Goal: Navigation & Orientation: Find specific page/section

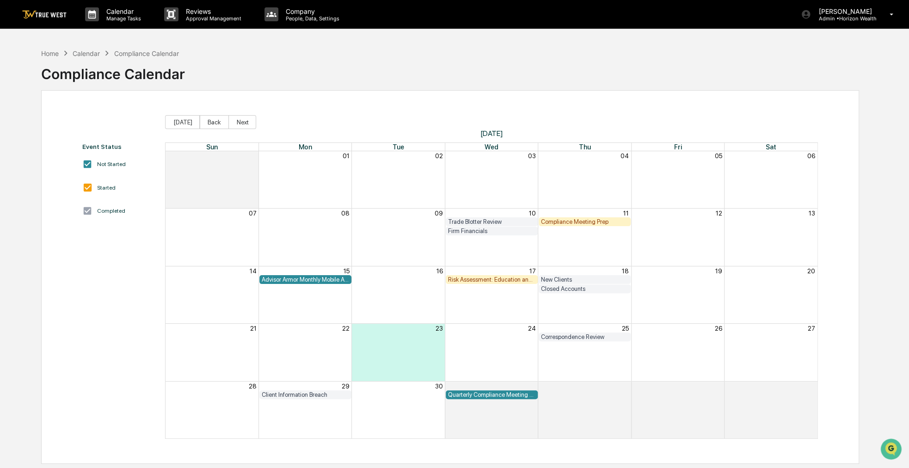
click at [335, 382] on div "28 29 30 01 02 03 04 Client Information Breach Quarterly Compliance Meeting wit…" at bounding box center [492, 409] width 652 height 57
click at [57, 51] on div "Home" at bounding box center [50, 53] width 18 height 8
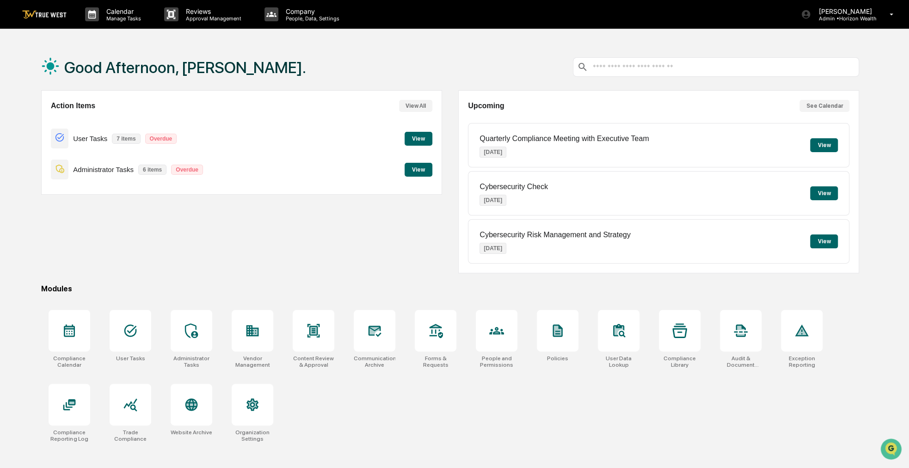
drag, startPoint x: 225, startPoint y: 213, endPoint x: 195, endPoint y: 226, distance: 32.5
click at [195, 226] on div "Action Items View All User Tasks 7 items Overdue View Administrator Tasks 6 ite…" at bounding box center [241, 181] width 401 height 183
drag, startPoint x: 215, startPoint y: 230, endPoint x: 190, endPoint y: 237, distance: 25.9
click at [190, 237] on div "Action Items View All User Tasks 7 items Overdue View Administrator Tasks 6 ite…" at bounding box center [241, 181] width 401 height 183
drag, startPoint x: 190, startPoint y: 237, endPoint x: 182, endPoint y: 233, distance: 8.7
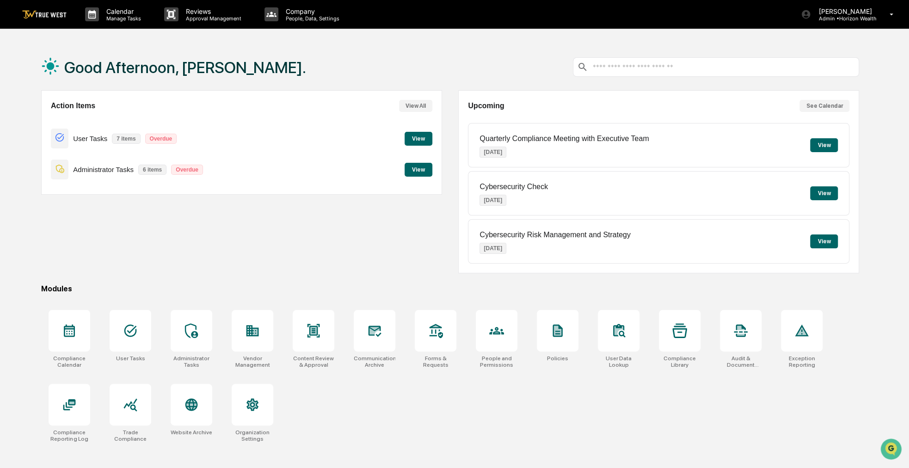
click at [182, 233] on div "Action Items View All User Tasks 7 items Overdue View Administrator Tasks 6 ite…" at bounding box center [241, 181] width 401 height 183
click at [118, 21] on div "Calendar Manage Tasks" at bounding box center [117, 14] width 79 height 29
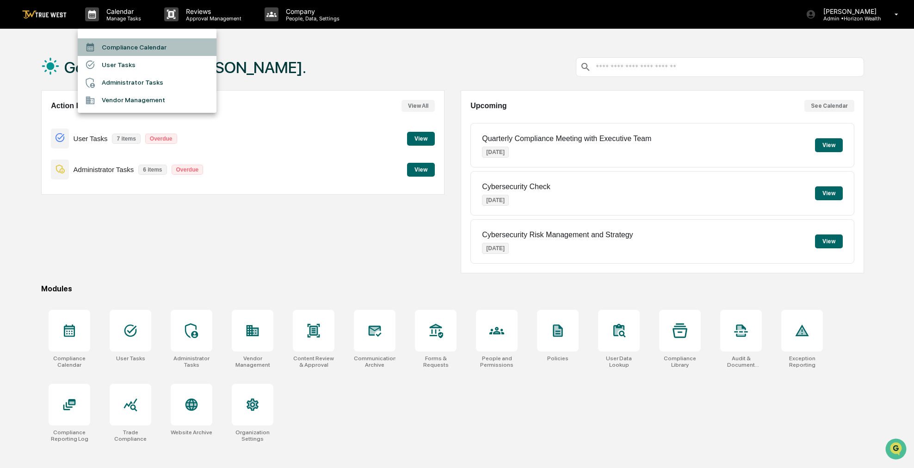
click at [118, 43] on li "Compliance Calendar" at bounding box center [147, 47] width 139 height 18
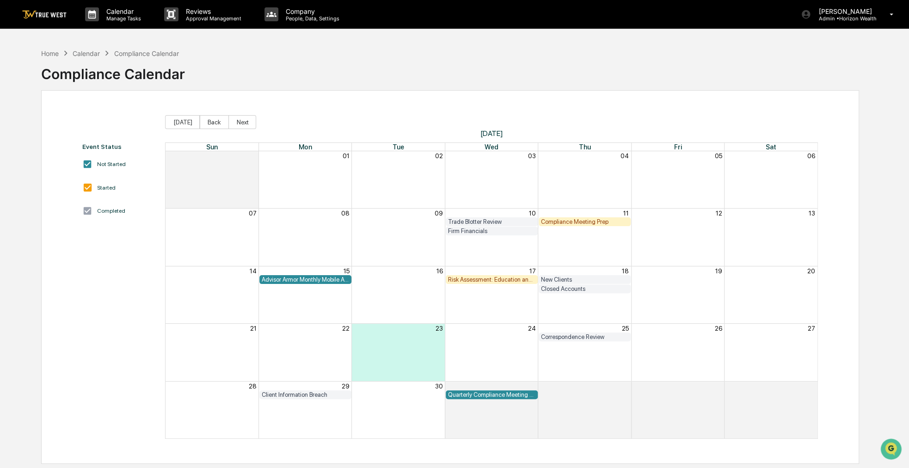
drag, startPoint x: 386, startPoint y: 48, endPoint x: 380, endPoint y: 49, distance: 6.3
click at [380, 49] on div "Home Calendar Compliance Calendar Compliance Calendar" at bounding box center [450, 67] width 818 height 46
drag, startPoint x: 370, startPoint y: 47, endPoint x: 346, endPoint y: 49, distance: 24.1
click at [346, 49] on div "Home Calendar Compliance Calendar Compliance Calendar" at bounding box center [450, 67] width 818 height 46
click at [40, 57] on div "Home Calendar Compliance Calendar Compliance Calendar Event Status Not Started …" at bounding box center [450, 278] width 846 height 468
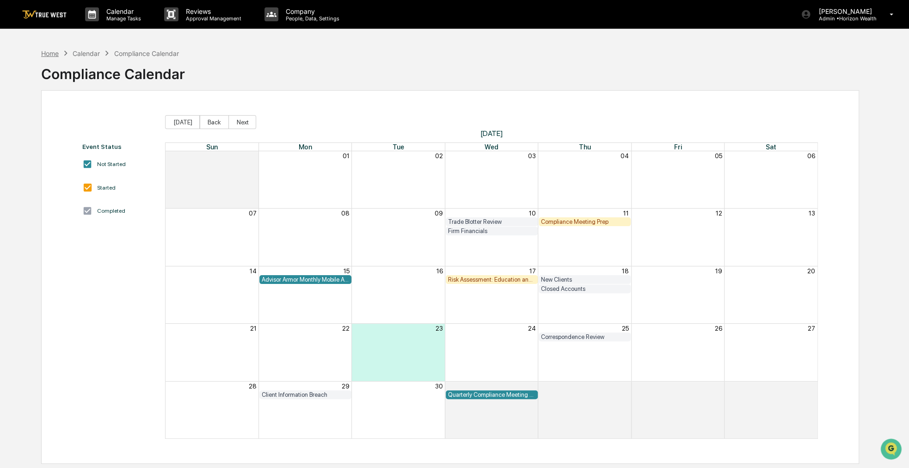
click at [52, 56] on div "Home" at bounding box center [50, 53] width 18 height 8
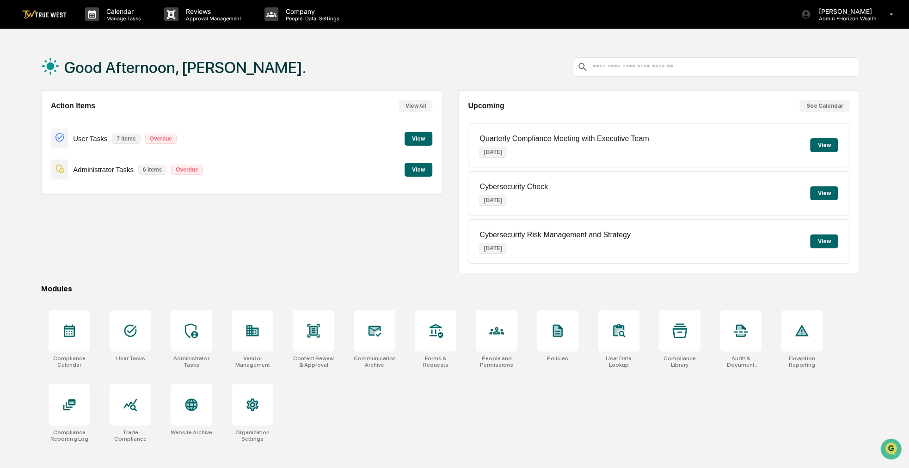
drag, startPoint x: 415, startPoint y: 63, endPoint x: 394, endPoint y: 55, distance: 22.8
click at [394, 55] on div "Good Afternoon, [PERSON_NAME]." at bounding box center [450, 67] width 818 height 46
drag, startPoint x: 391, startPoint y: 56, endPoint x: 380, endPoint y: 56, distance: 11.1
click at [380, 56] on div "Good Afternoon, [PERSON_NAME]." at bounding box center [450, 67] width 818 height 46
